Goal: Task Accomplishment & Management: Use online tool/utility

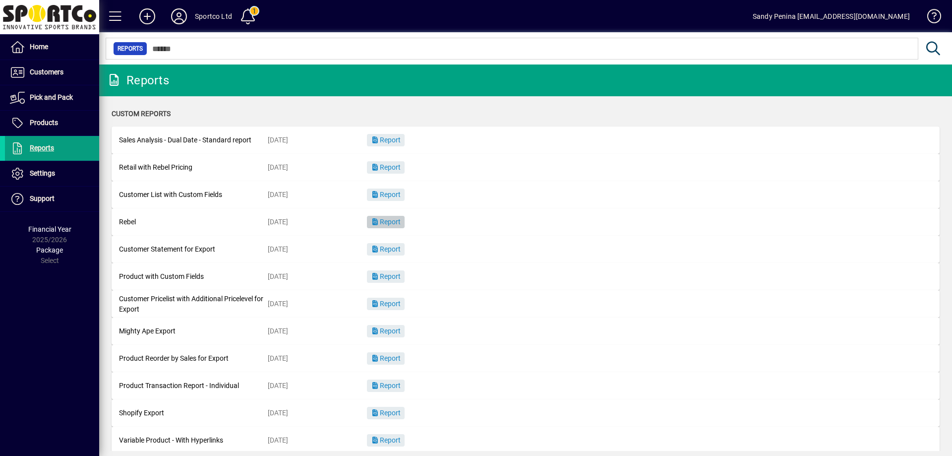
click at [389, 227] on span "button" at bounding box center [386, 222] width 38 height 24
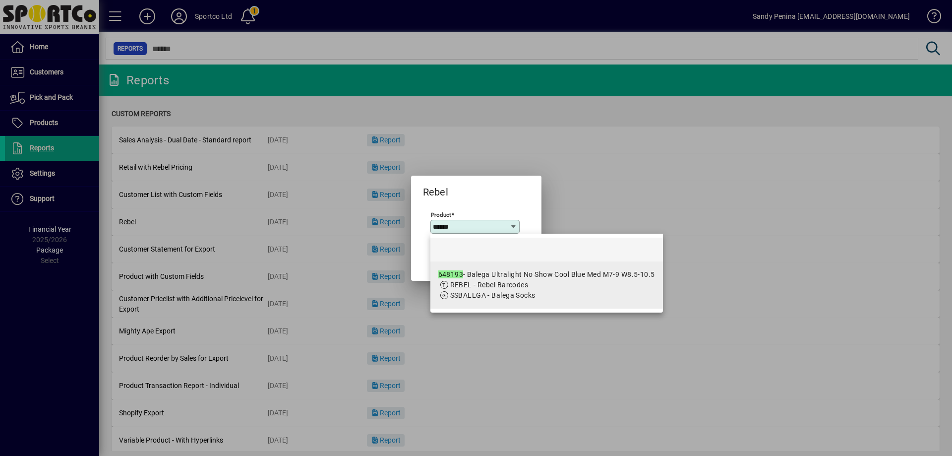
click at [554, 288] on span "REBEL - Rebel Barcodes" at bounding box center [547, 285] width 217 height 10
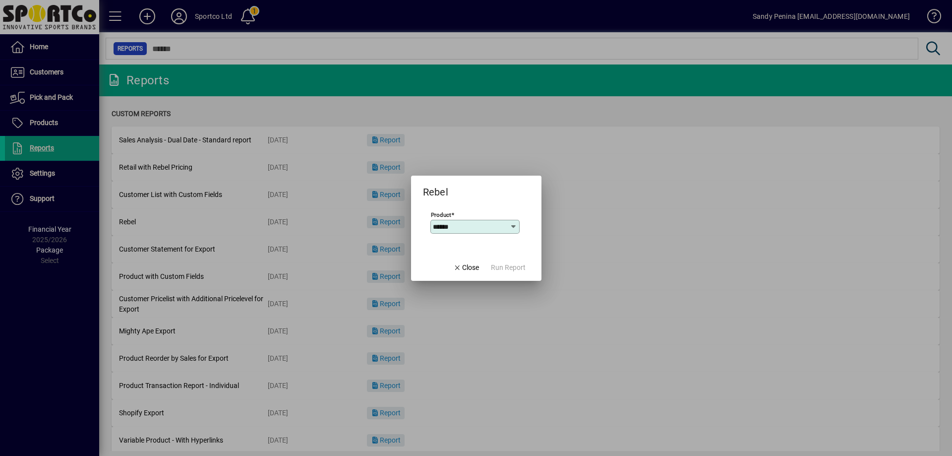
type input "**********"
click at [509, 273] on span "button" at bounding box center [508, 268] width 43 height 24
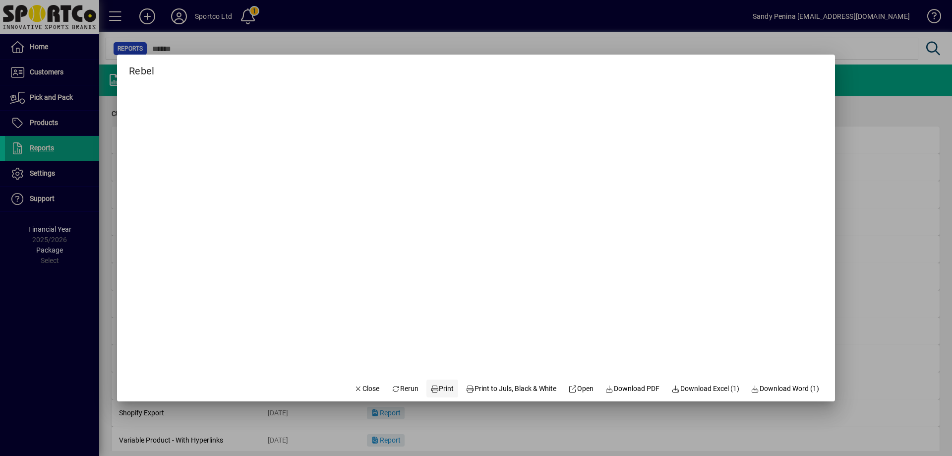
click at [431, 389] on icon at bounding box center [435, 388] width 9 height 7
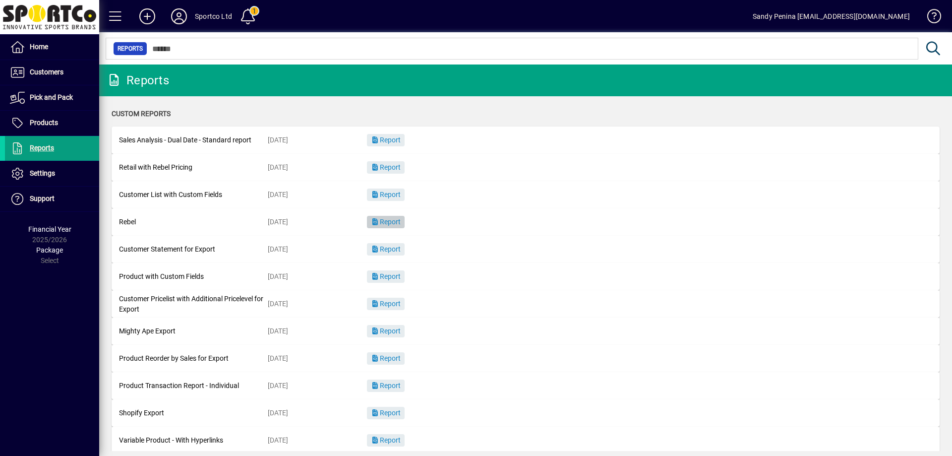
click at [395, 223] on span "Report" at bounding box center [386, 222] width 30 height 8
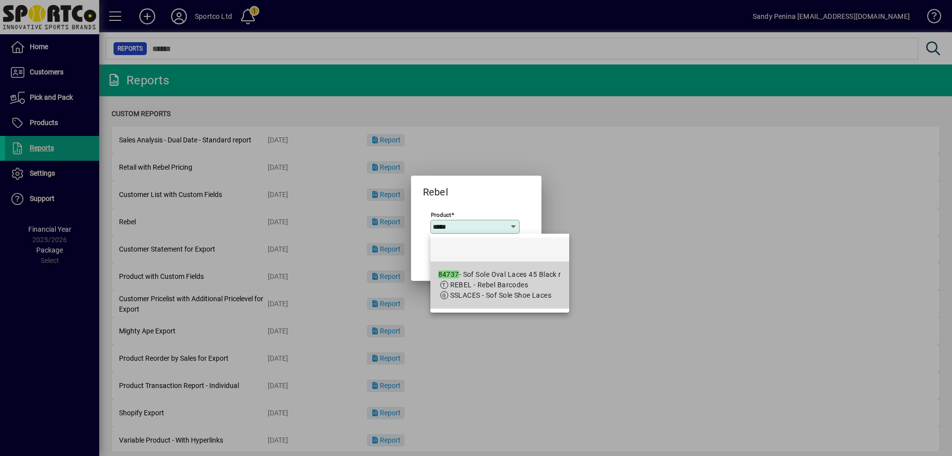
click at [544, 277] on div "84737 - Sof Sole Oval Laces 45 Black r" at bounding box center [500, 274] width 123 height 10
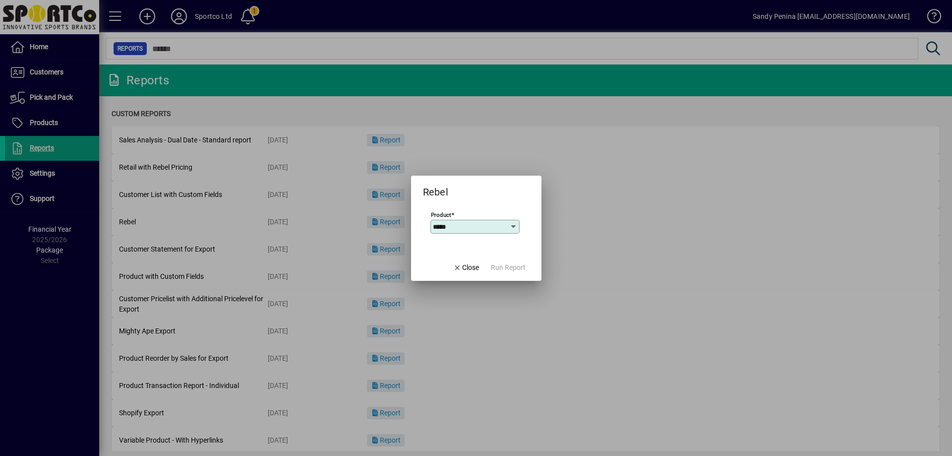
type input "**********"
click at [516, 266] on span "Run Report" at bounding box center [508, 267] width 35 height 10
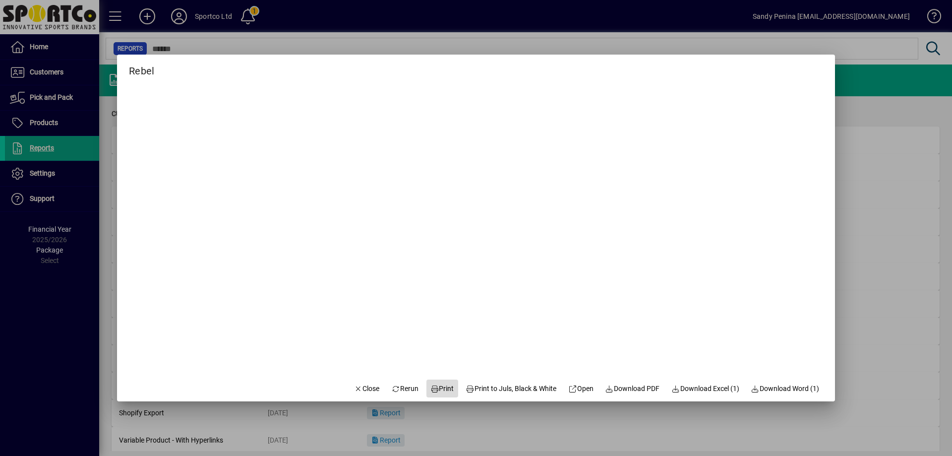
click at [438, 383] on span "Print" at bounding box center [443, 388] width 24 height 10
click at [446, 389] on span at bounding box center [443, 389] width 32 height 24
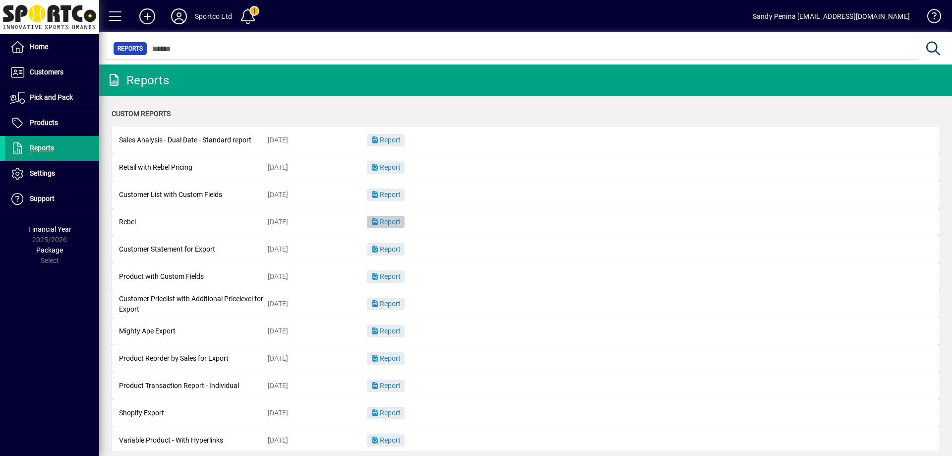
click at [375, 225] on span "Report" at bounding box center [386, 222] width 30 height 8
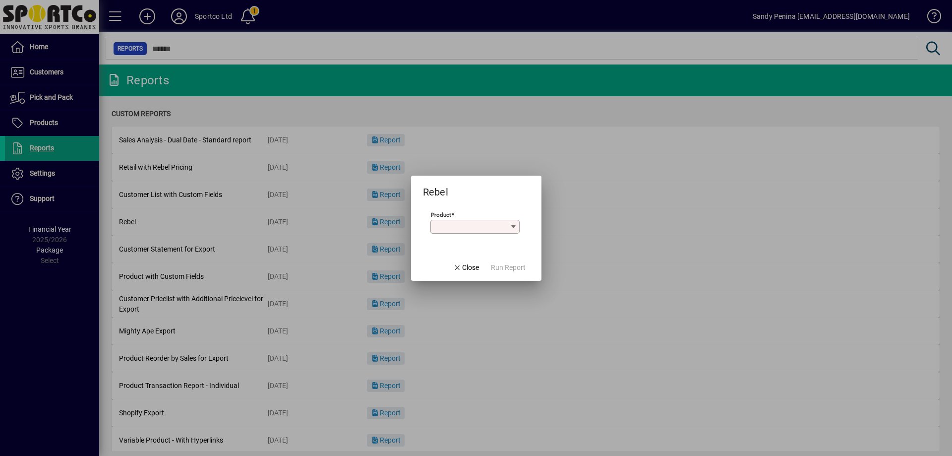
click at [456, 226] on input "Product" at bounding box center [471, 227] width 77 height 8
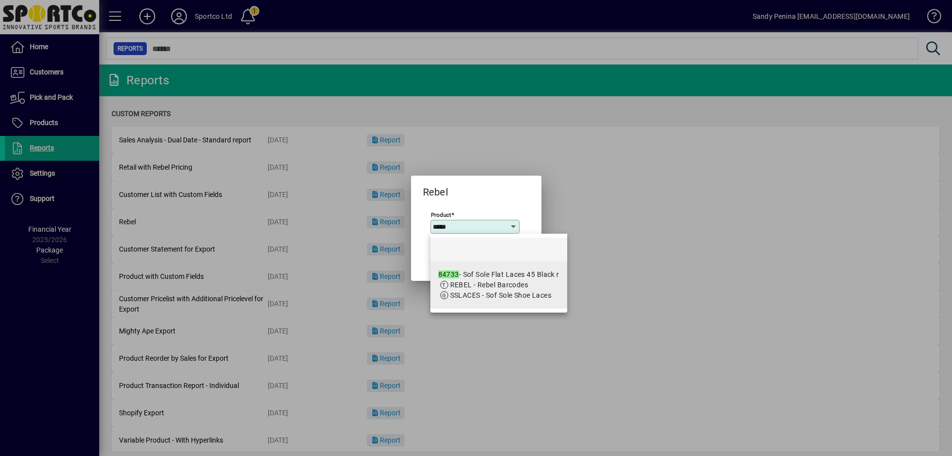
click at [489, 282] on span "REBEL - Rebel Barcodes" at bounding box center [489, 285] width 78 height 8
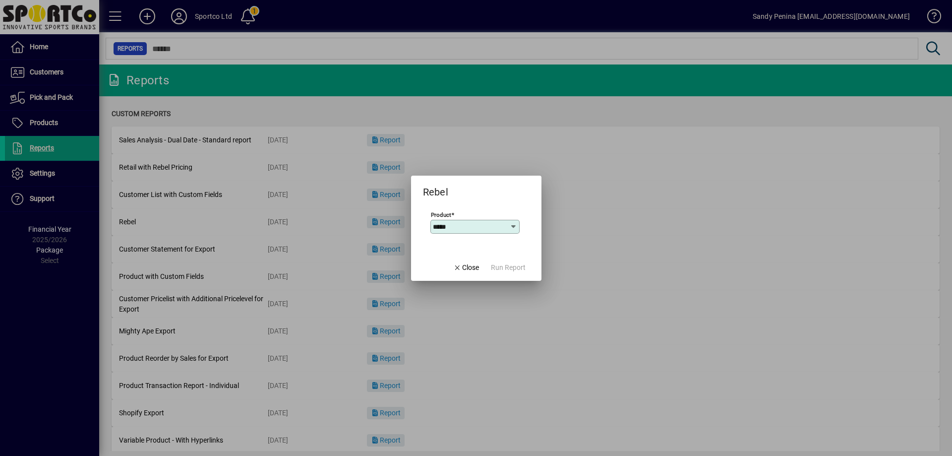
type input "**********"
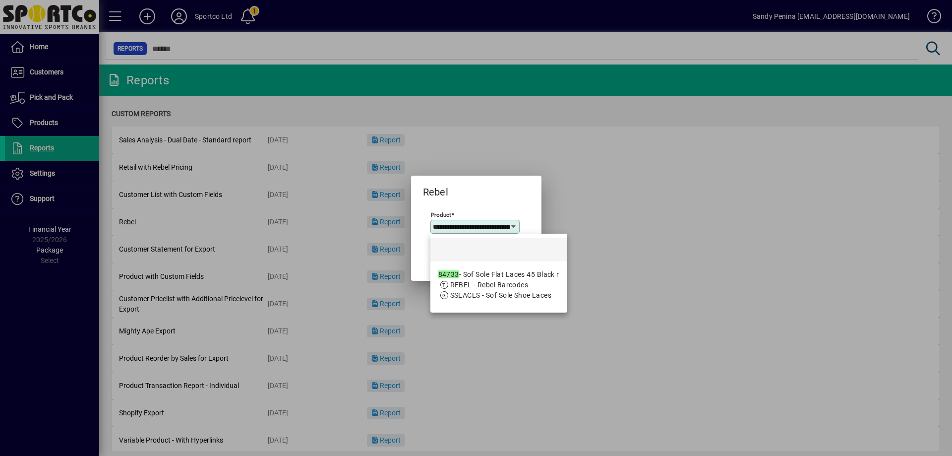
scroll to position [0, 46]
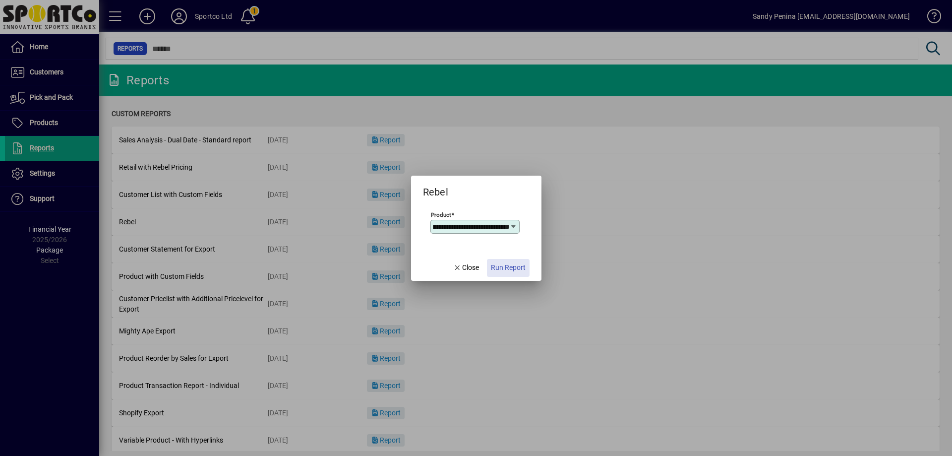
click at [527, 270] on span "button" at bounding box center [508, 268] width 43 height 24
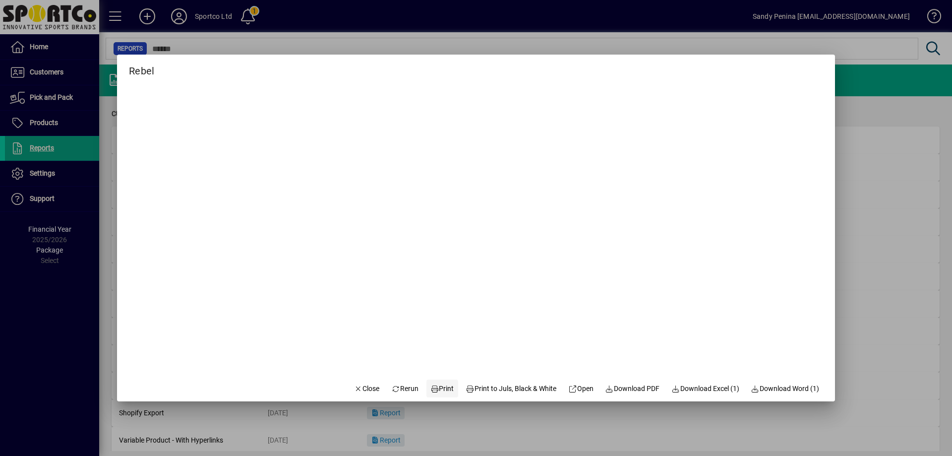
click at [438, 389] on span "Print" at bounding box center [443, 388] width 24 height 10
click at [354, 386] on span "Close" at bounding box center [367, 388] width 26 height 10
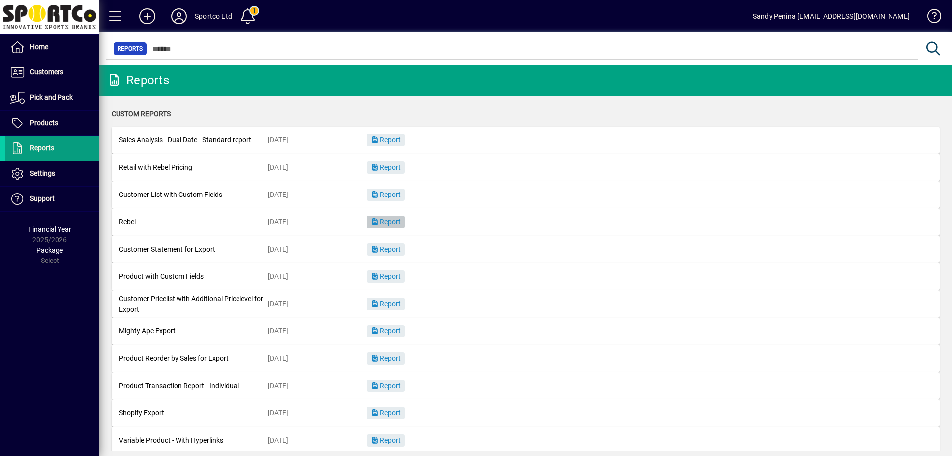
click at [380, 223] on icon "button" at bounding box center [375, 221] width 9 height 7
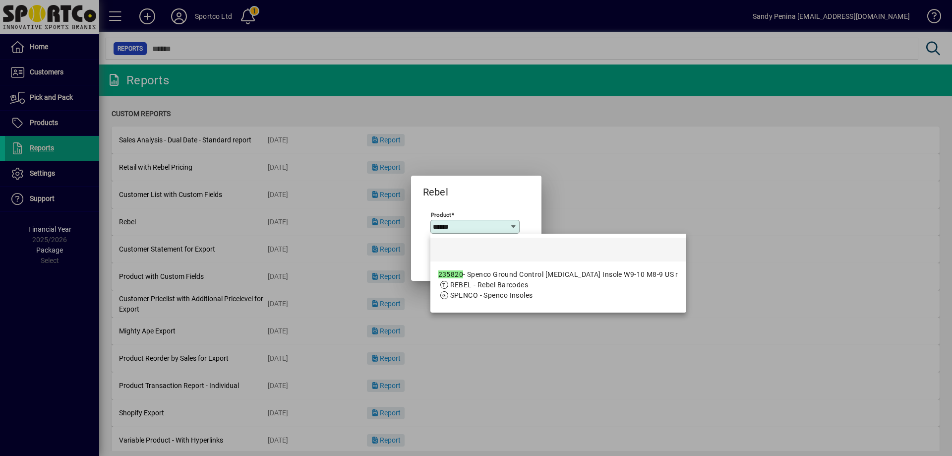
click at [449, 290] on span "SPENCO - Spenco Insoles" at bounding box center [559, 295] width 240 height 10
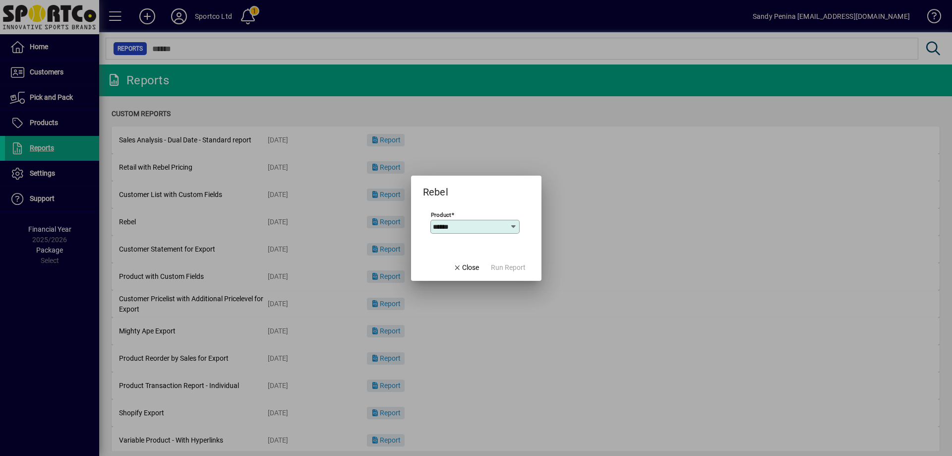
type input "**********"
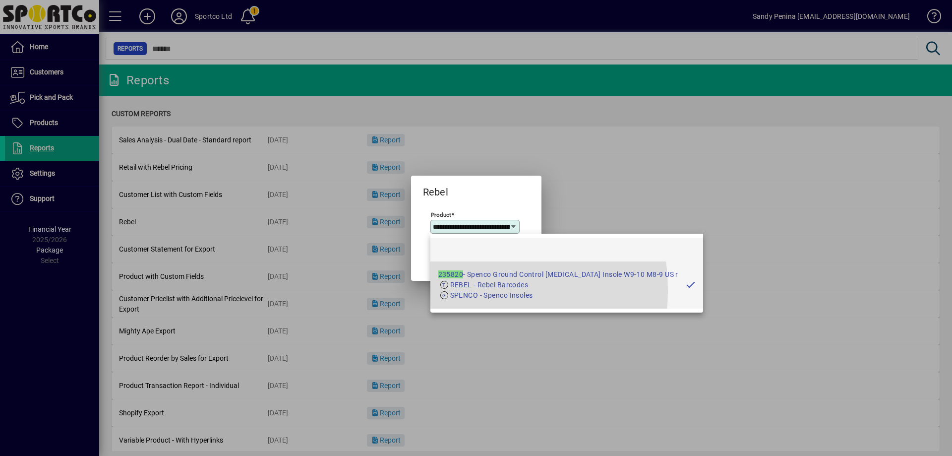
scroll to position [0, 139]
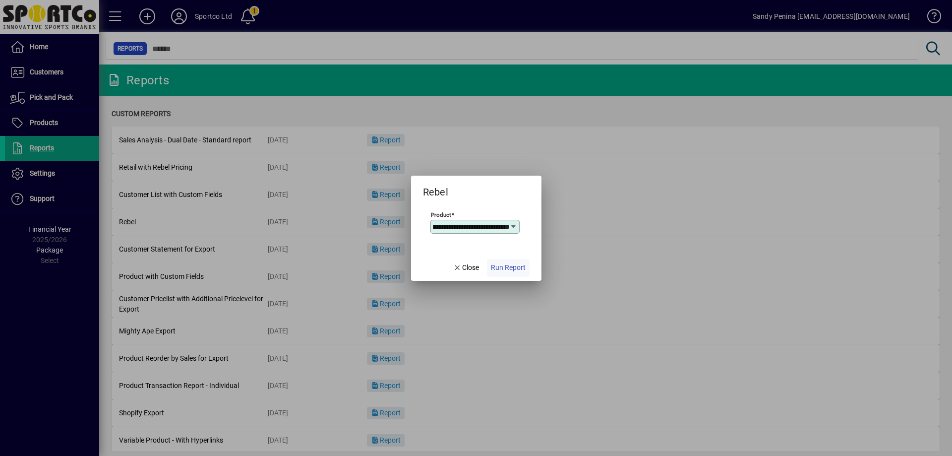
click at [496, 270] on span "Run Report" at bounding box center [508, 267] width 35 height 10
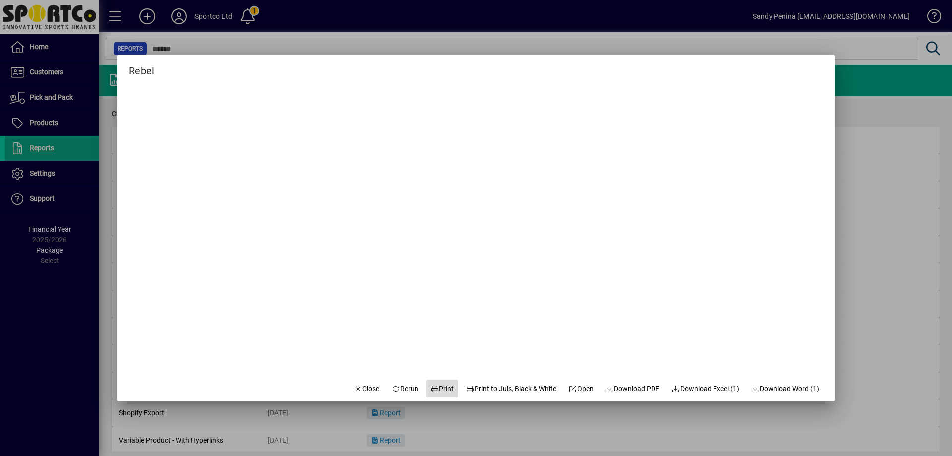
click at [437, 396] on span at bounding box center [443, 389] width 32 height 24
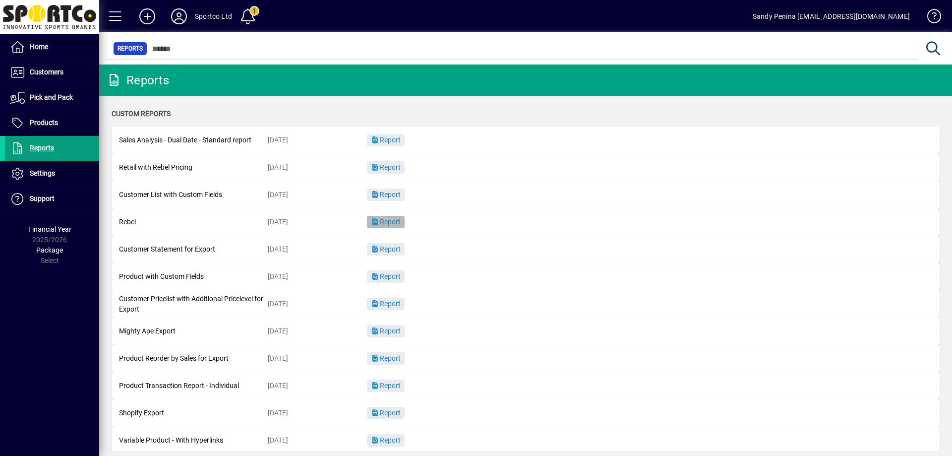
click at [394, 220] on span "Report" at bounding box center [386, 222] width 30 height 8
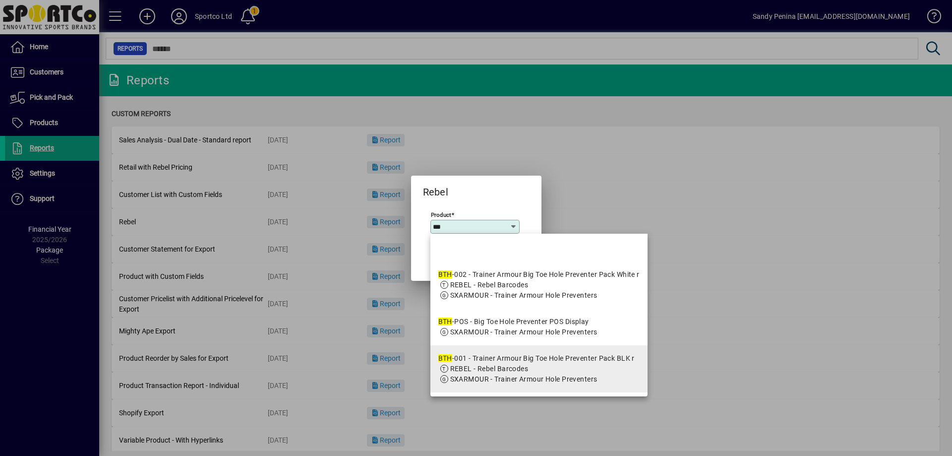
click at [480, 364] on app-search-response-field "REBEL - Rebel Barcodes" at bounding box center [489, 369] width 78 height 10
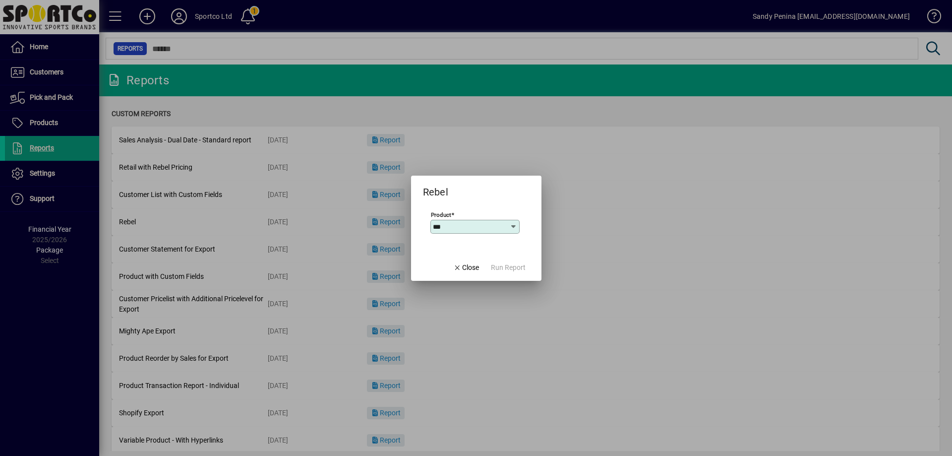
type input "**********"
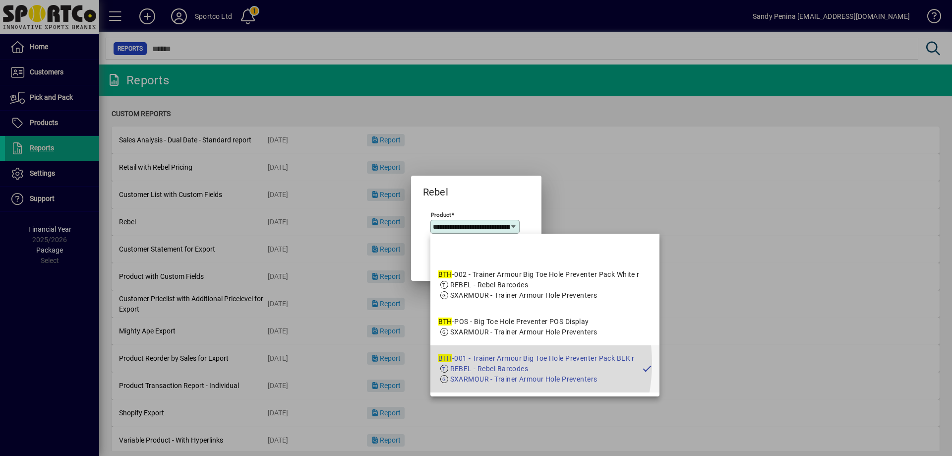
scroll to position [0, 118]
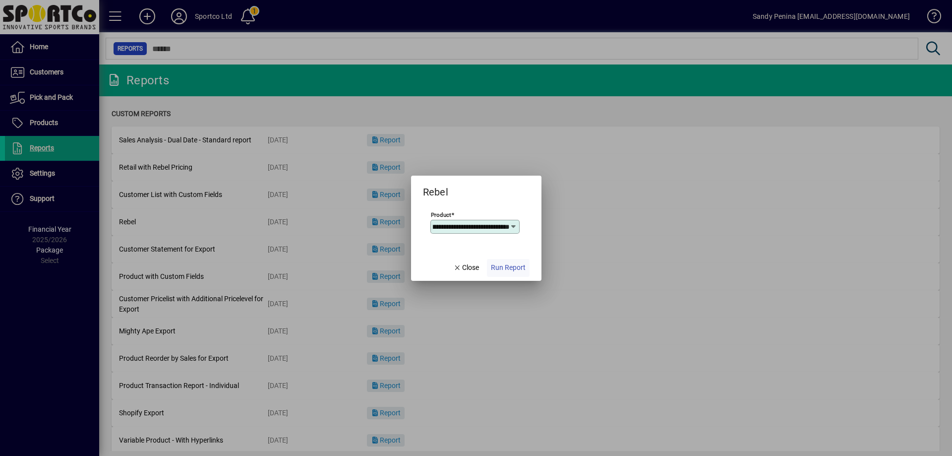
click at [515, 270] on span "Run Report" at bounding box center [508, 267] width 35 height 10
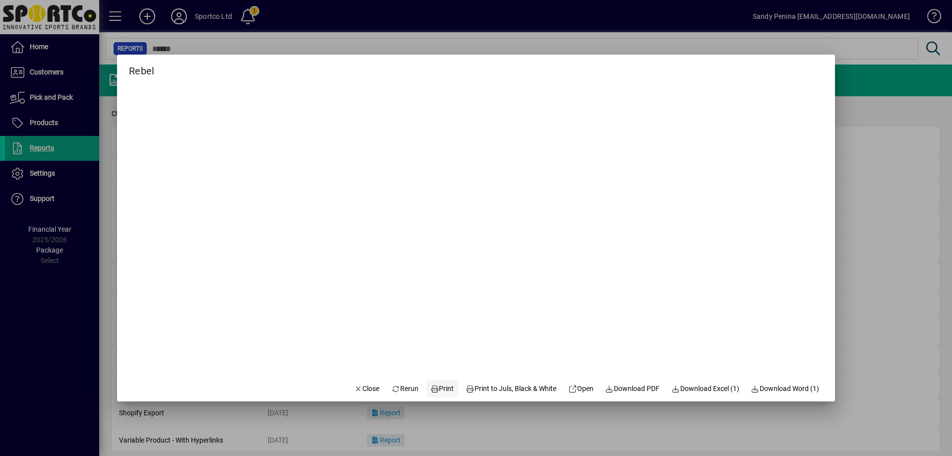
click at [447, 388] on span at bounding box center [443, 389] width 32 height 24
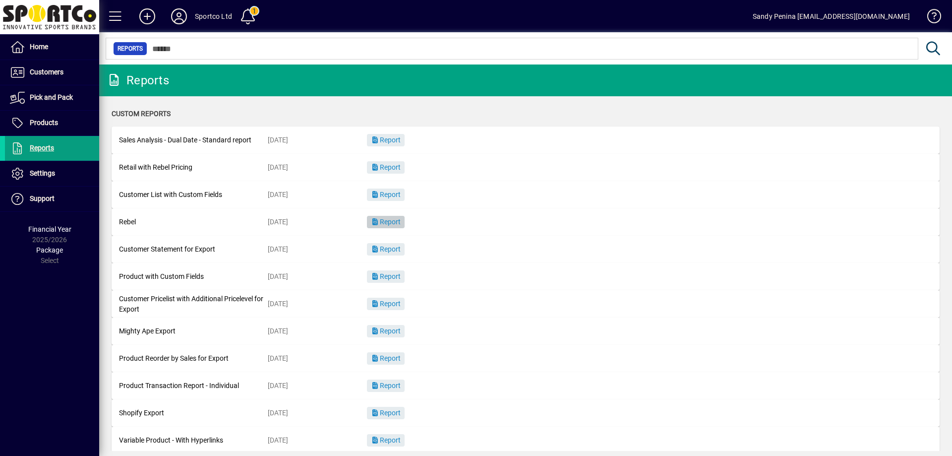
click at [387, 221] on span "Report" at bounding box center [386, 222] width 30 height 8
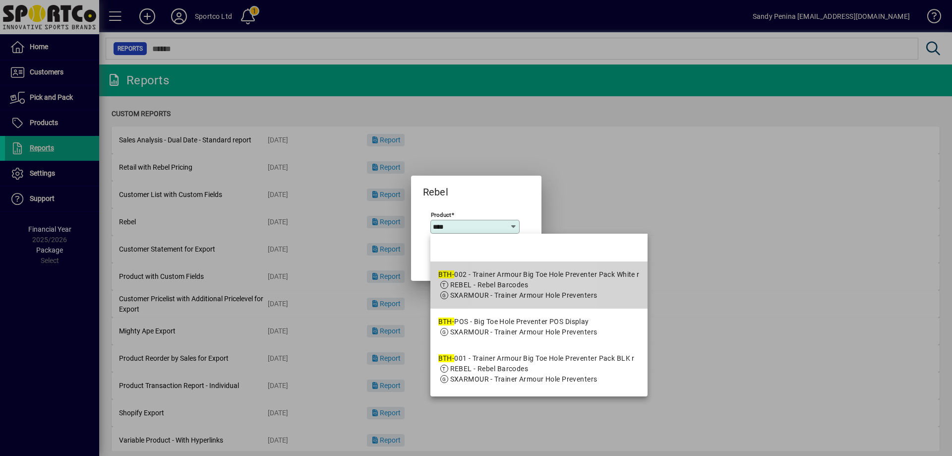
click at [499, 276] on div "BTH- 002 - Trainer Armour Big Toe Hole Preventer Pack White r" at bounding box center [539, 274] width 201 height 10
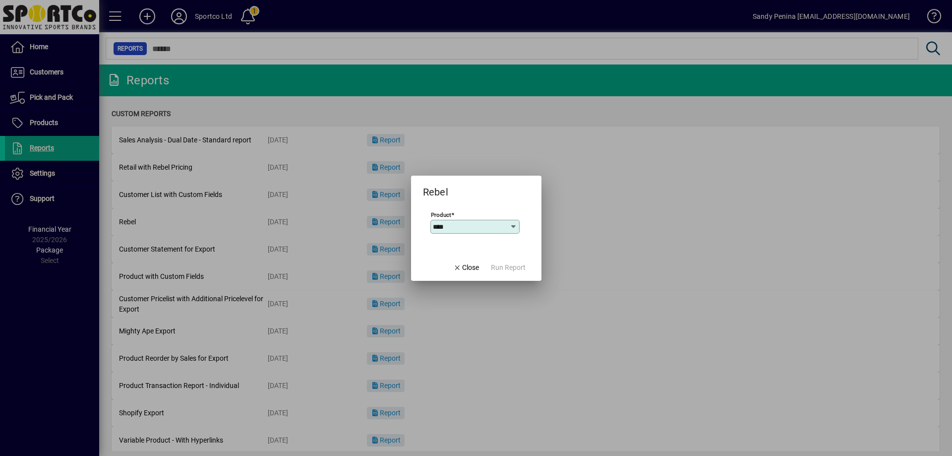
type input "**********"
click at [499, 263] on span "Run Report" at bounding box center [508, 267] width 35 height 10
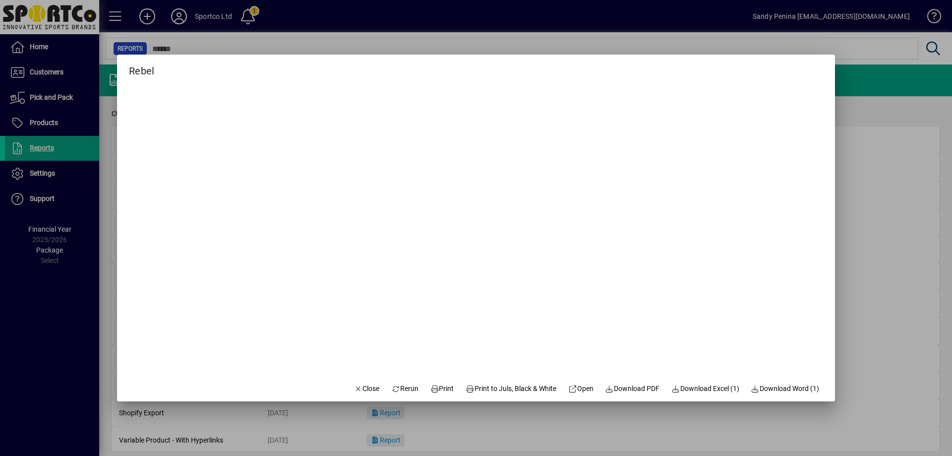
click at [416, 392] on mat-dialog-actions "Close Rerun Print Print to Juls, Black & White Open Download PDF Download Excel…" at bounding box center [587, 388] width 498 height 26
click at [431, 393] on span "Print" at bounding box center [443, 388] width 24 height 10
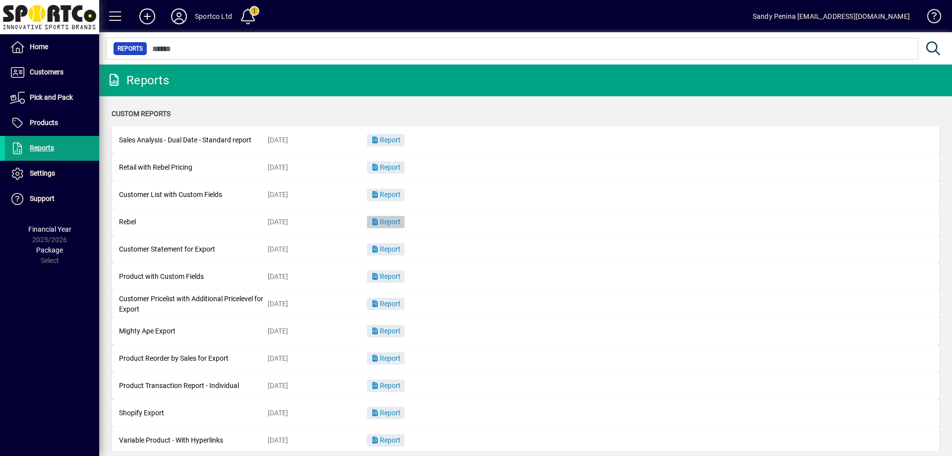
click at [381, 219] on span "Report" at bounding box center [386, 222] width 30 height 8
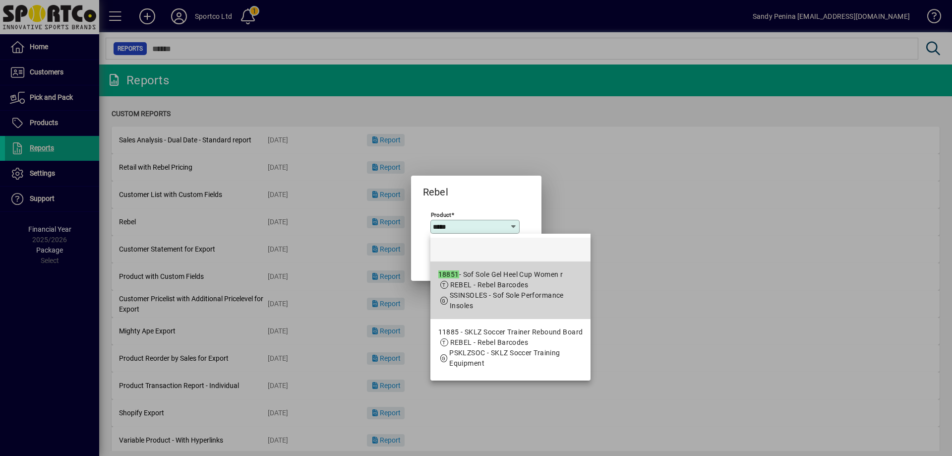
click at [455, 281] on span "REBEL - Rebel Barcodes" at bounding box center [489, 285] width 78 height 8
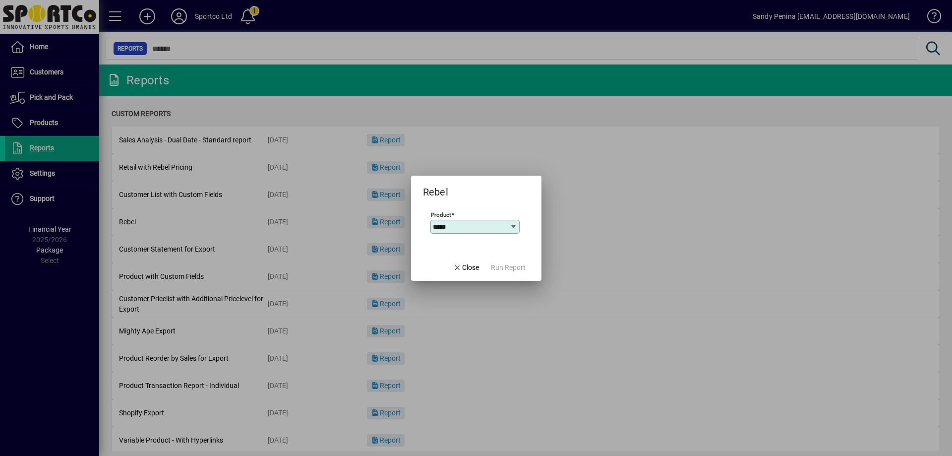
type input "**********"
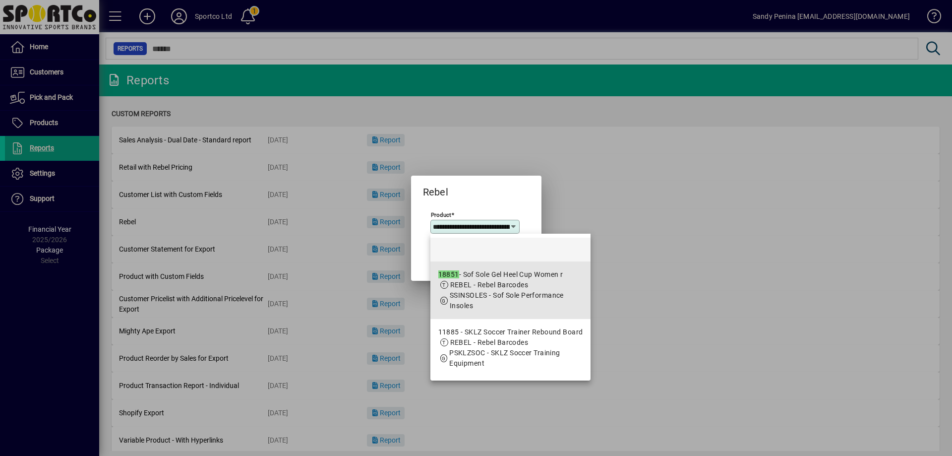
scroll to position [0, 50]
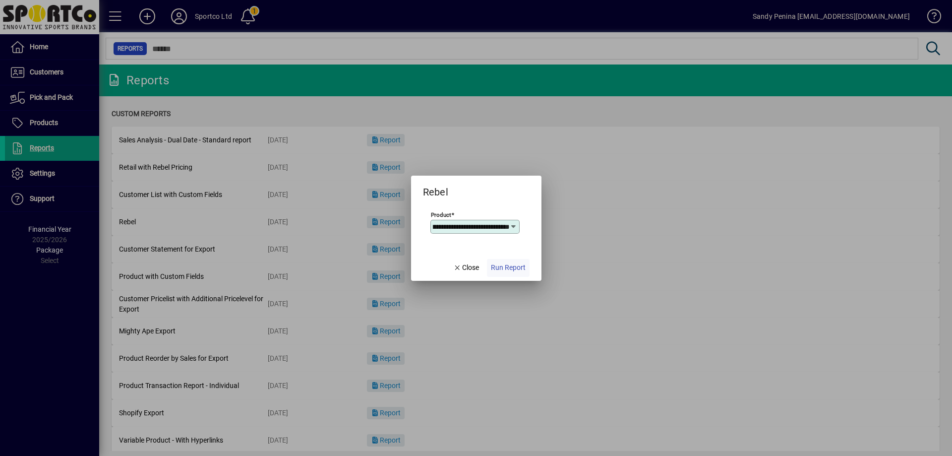
click at [496, 266] on span "Run Report" at bounding box center [508, 267] width 35 height 10
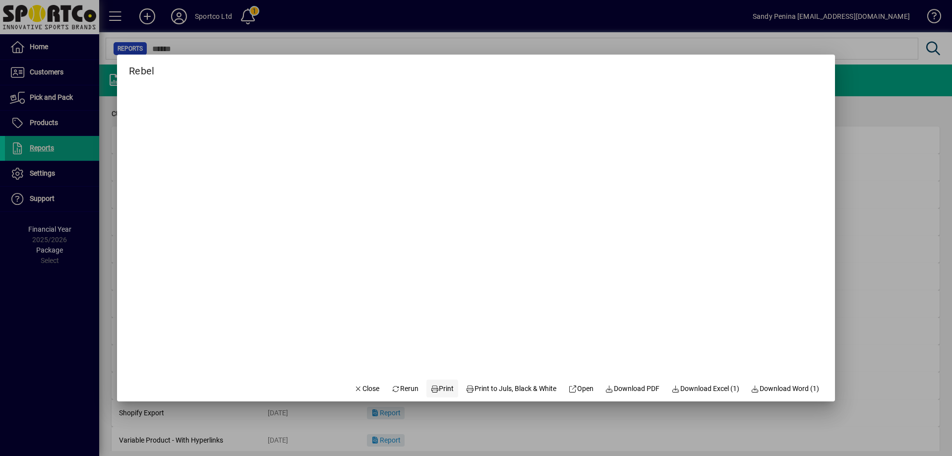
click at [447, 387] on span at bounding box center [443, 389] width 32 height 24
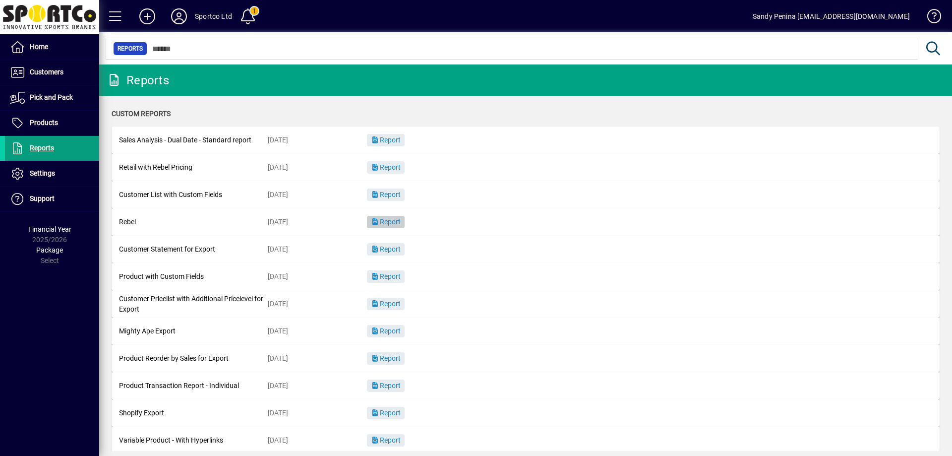
click at [383, 229] on span "button" at bounding box center [386, 222] width 38 height 24
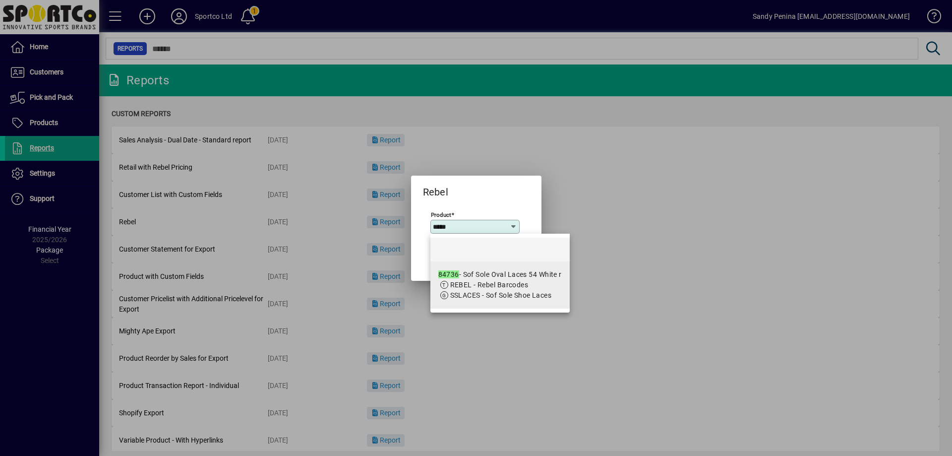
click at [469, 282] on span "REBEL - Rebel Barcodes" at bounding box center [489, 285] width 78 height 8
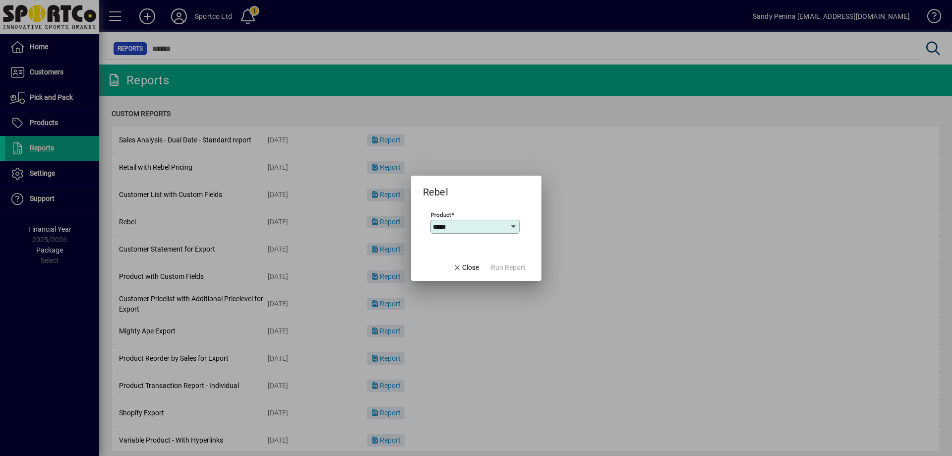
type input "**********"
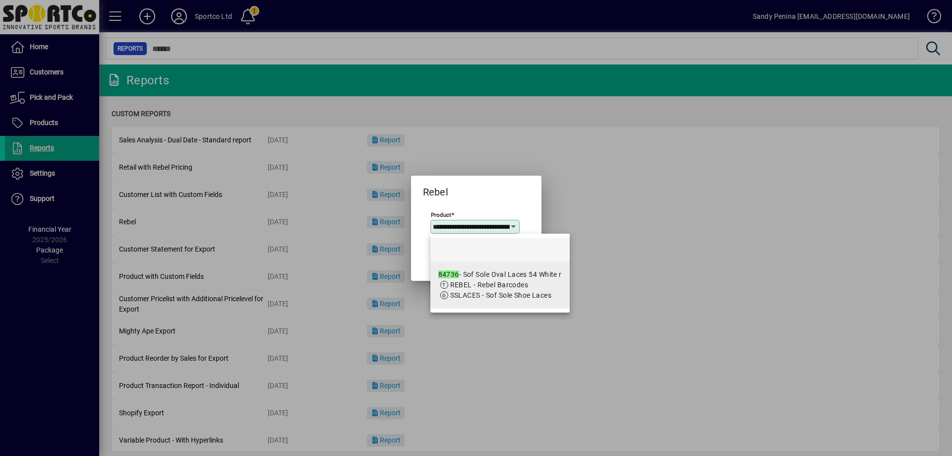
scroll to position [0, 48]
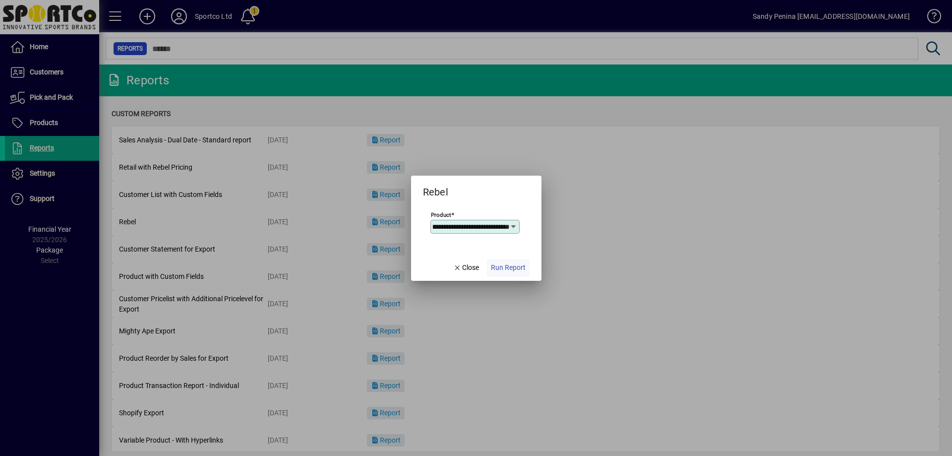
click at [493, 262] on span "Run Report" at bounding box center [508, 267] width 35 height 10
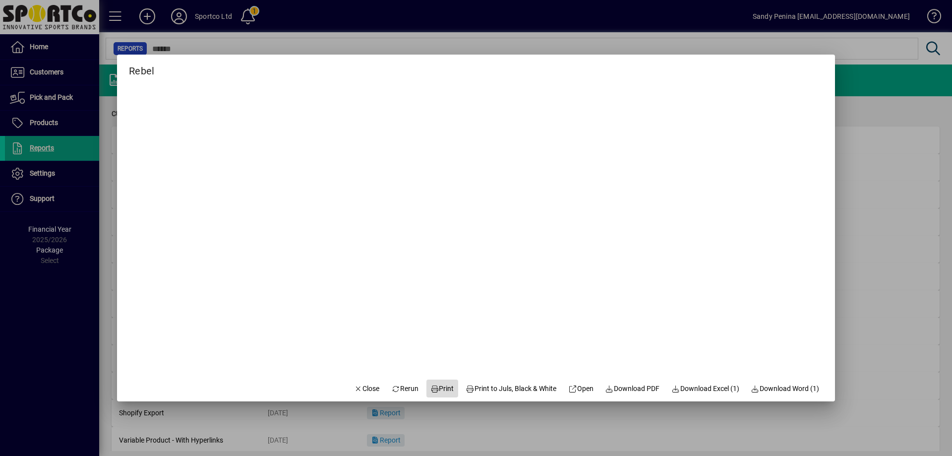
click at [431, 387] on icon at bounding box center [435, 388] width 9 height 7
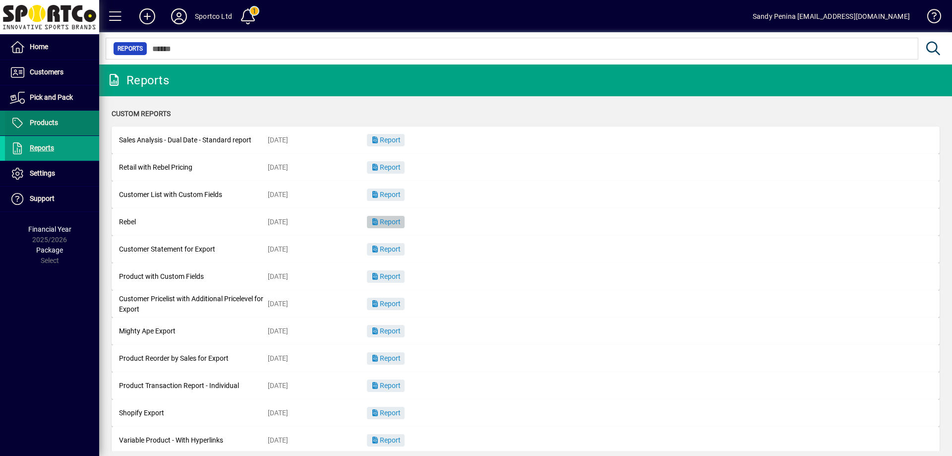
click at [38, 117] on span "Products" at bounding box center [31, 123] width 53 height 12
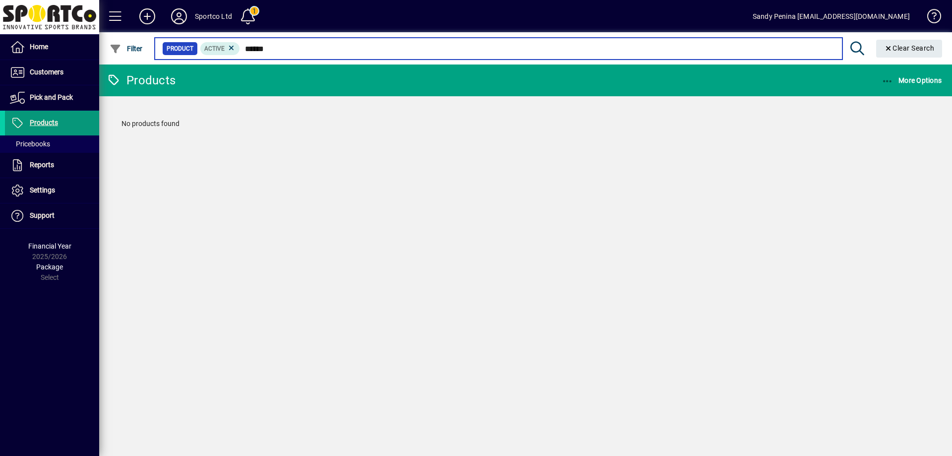
type input "*****"
